Goal: Find contact information: Find contact information

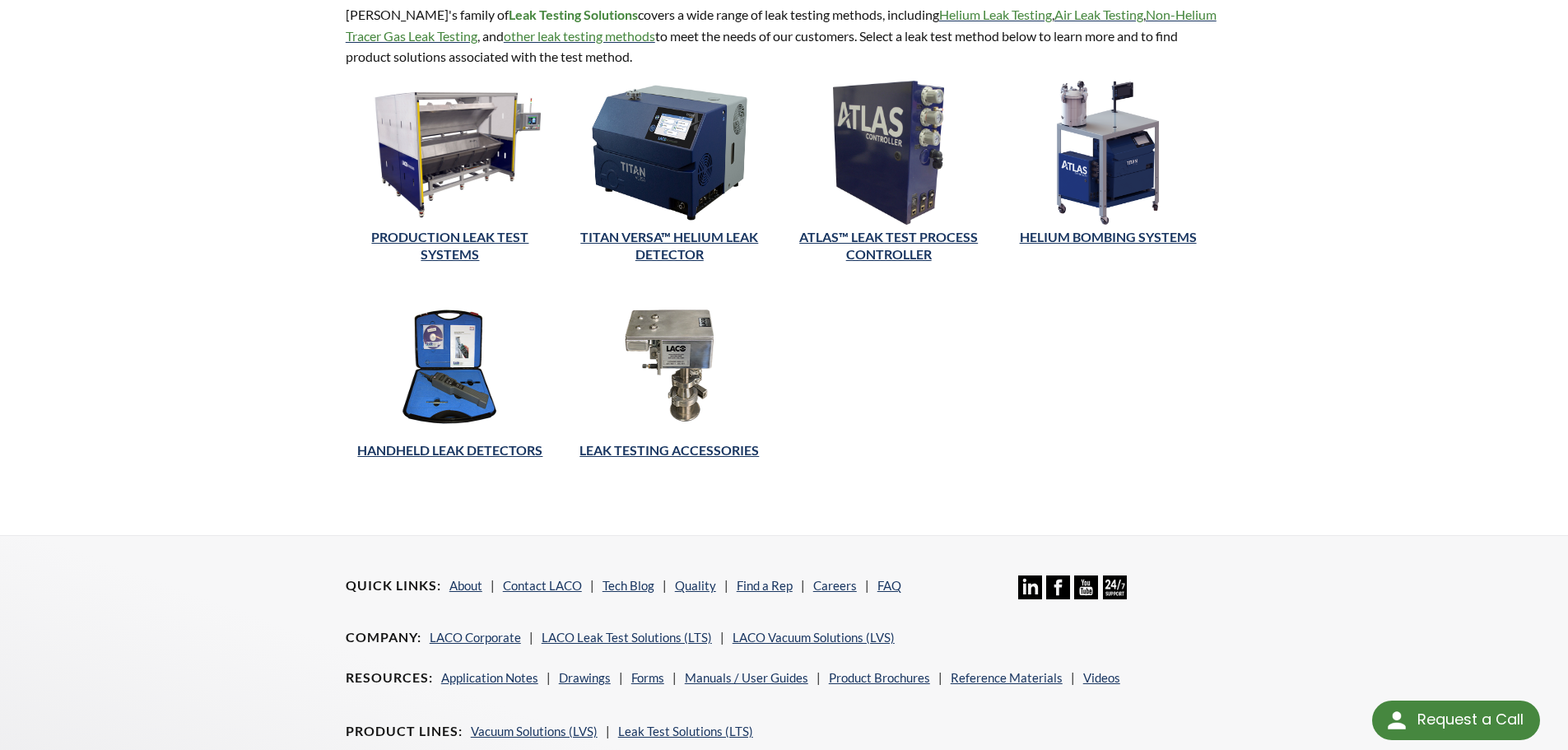
scroll to position [595, 0]
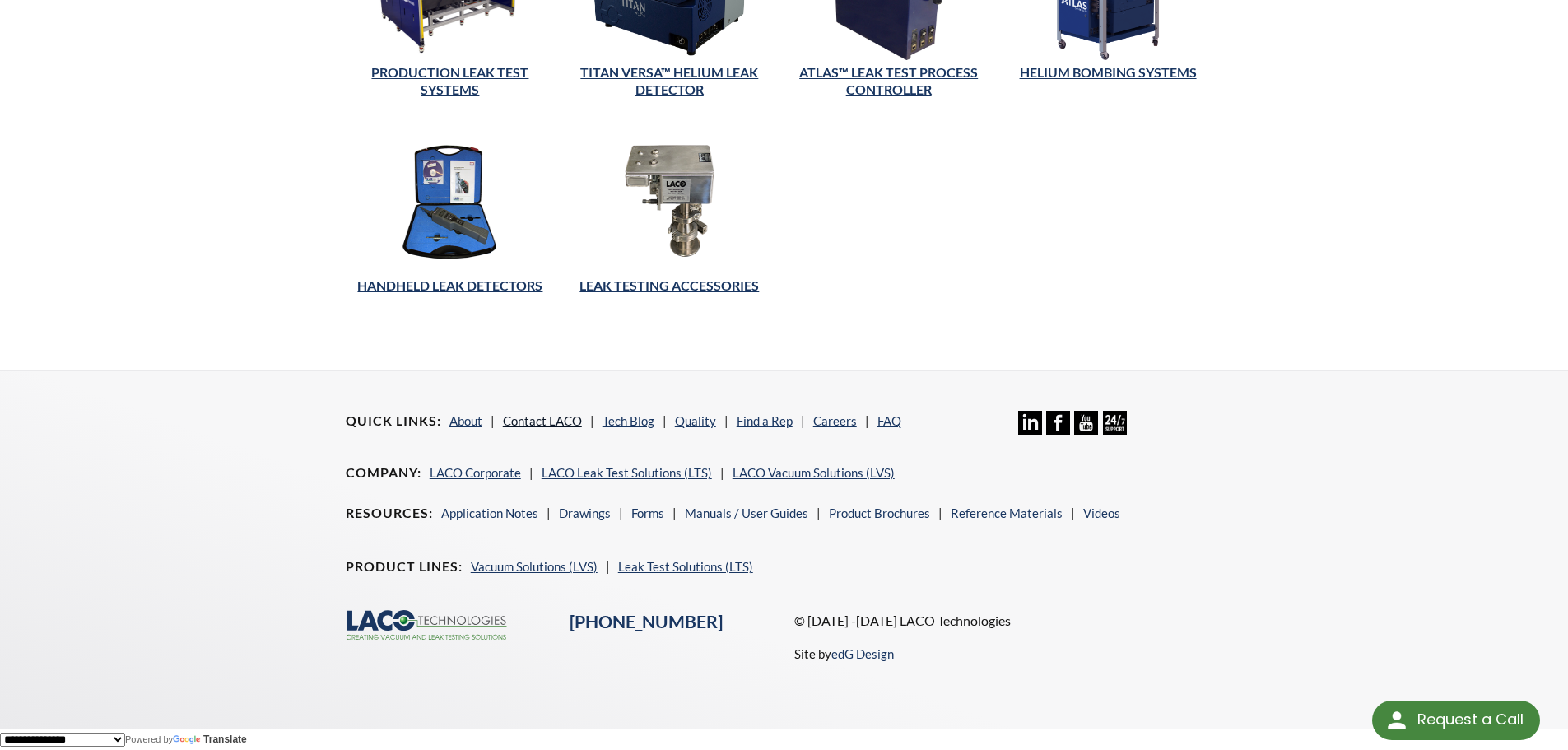
click at [556, 417] on link "Contact LACO" at bounding box center [543, 420] width 79 height 14
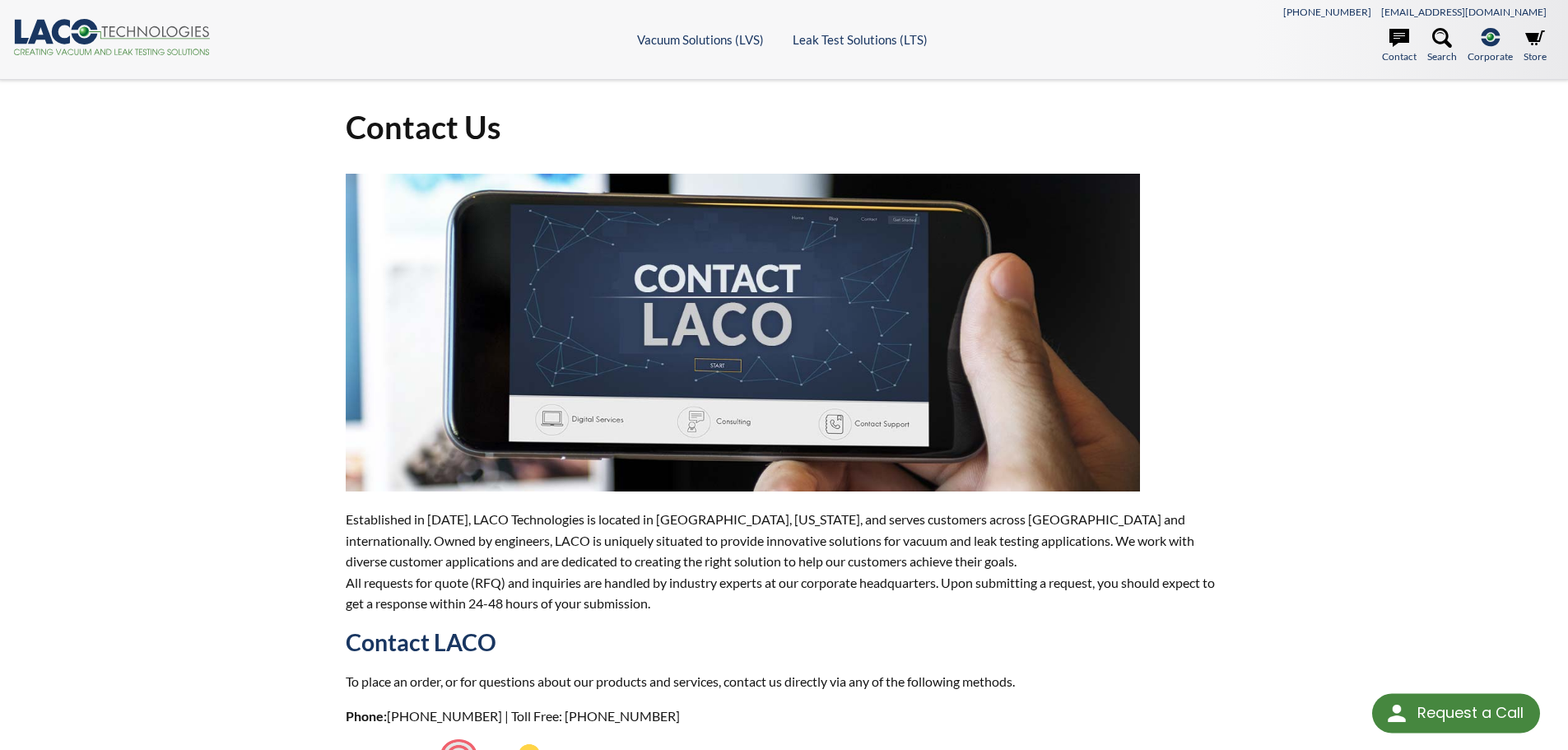
select select "Language Translate Widget"
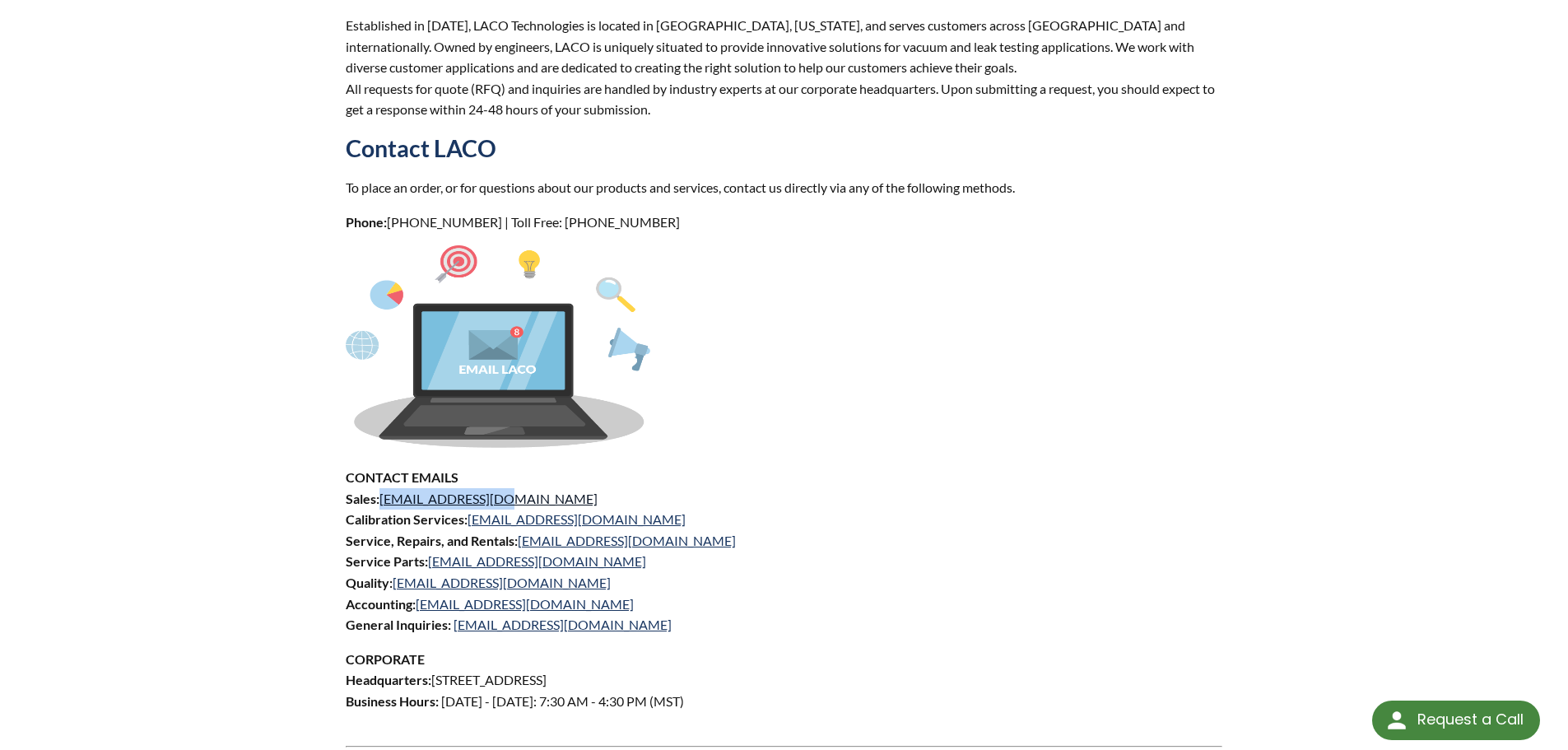
drag, startPoint x: 534, startPoint y: 504, endPoint x: 382, endPoint y: 494, distance: 152.3
click at [382, 494] on p "CONTACT EMAILS Sales: sales@lacotech.com Calibration Services: calibrations@lac…" at bounding box center [784, 551] width 878 height 169
copy link "sales@lacotech.com"
